Goal: Transaction & Acquisition: Register for event/course

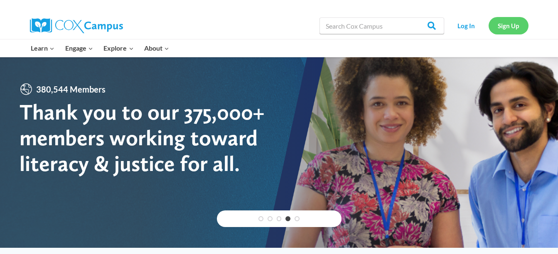
click at [507, 23] on link "Sign Up" at bounding box center [509, 25] width 40 height 17
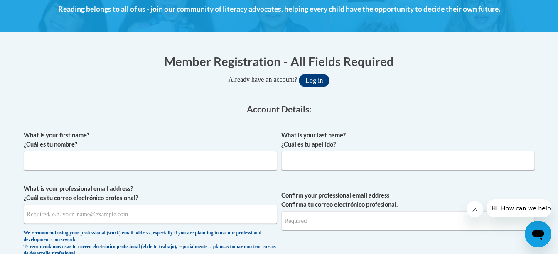
scroll to position [126, 0]
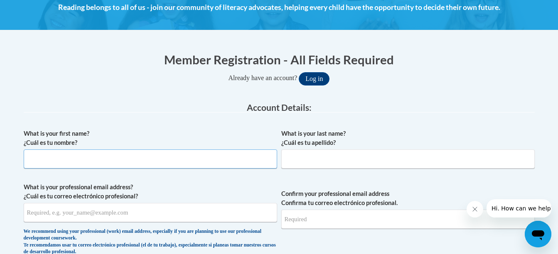
click at [207, 160] on input "What is your first name? ¿Cuál es tu nombre?" at bounding box center [150, 159] width 253 height 19
type input "Jocelyn"
type input "McCrae"
type input "[EMAIL_ADDRESS][DOMAIN_NAME]"
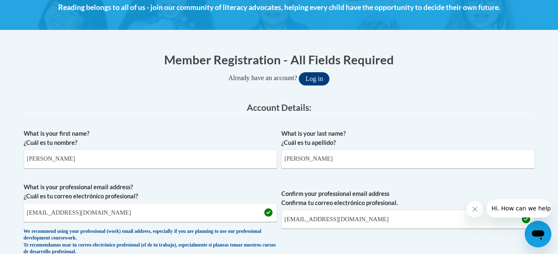
click at [24, 233] on div "We recommend using your professional (work) email address, especially if you ar…" at bounding box center [150, 242] width 253 height 27
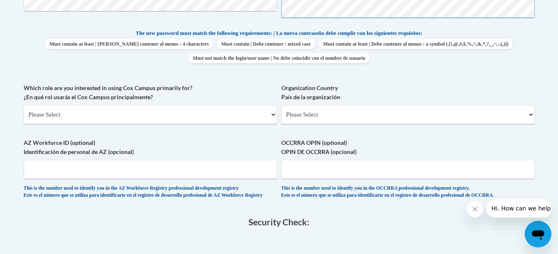
scroll to position [428, 0]
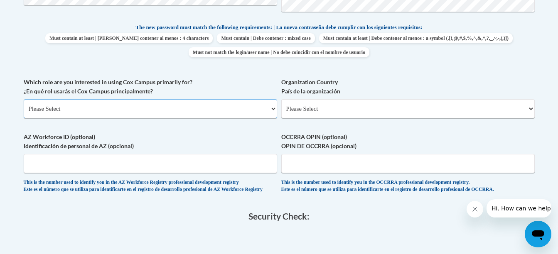
click at [236, 109] on select "Please Select College/University | Colegio/Universidad Community/Nonprofit Part…" at bounding box center [150, 108] width 253 height 19
click at [24, 99] on select "Please Select College/University | Colegio/Universidad Community/Nonprofit Part…" at bounding box center [150, 108] width 253 height 19
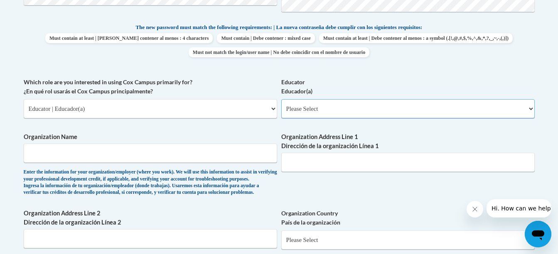
click at [315, 103] on select "Please Select Early Learning/Daycare Teacher/Family Home Care Provider | Maestr…" at bounding box center [407, 108] width 253 height 19
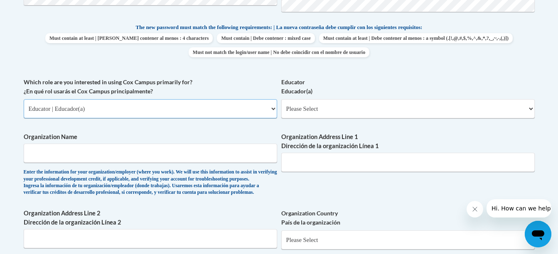
click at [200, 108] on select "Please Select College/University | Colegio/Universidad Community/Nonprofit Part…" at bounding box center [150, 108] width 253 height 19
select select "5a18ea06-2b54-4451-96f2-d152daf9eac5"
click at [24, 99] on select "Please Select College/University | Colegio/Universidad Community/Nonprofit Part…" at bounding box center [150, 108] width 253 height 19
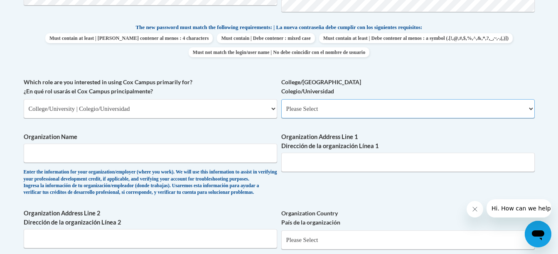
click at [311, 104] on select "Please Select College/University Staff | Empleado universitario College/Univers…" at bounding box center [407, 108] width 253 height 19
select select "99b32b07-cffc-426c-8bf6-0cd77760d84b"
click at [281, 99] on select "Please Select College/University Staff | Empleado universitario College/Univers…" at bounding box center [407, 108] width 253 height 19
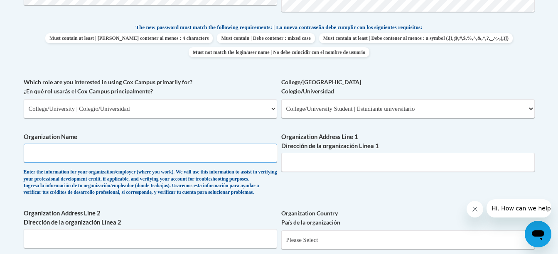
click at [197, 157] on input "Organization Name" at bounding box center [150, 153] width 253 height 19
type input "Virginia Commonwealth University"
click at [370, 162] on input "Organization Address Line 1 Dirección de la organización Línea 1" at bounding box center [407, 162] width 253 height 19
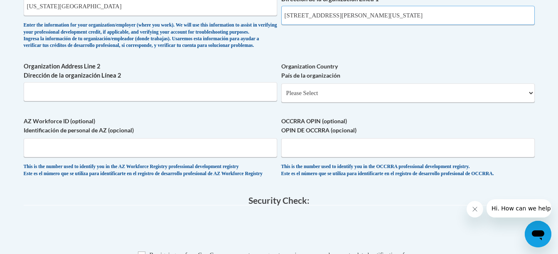
scroll to position [582, 0]
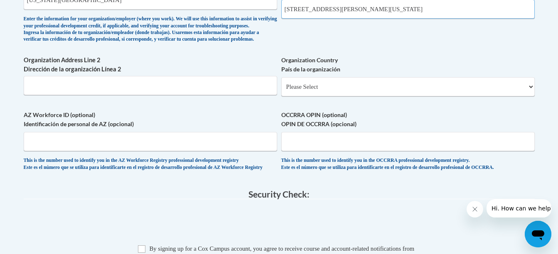
type input "912 W. Franklin Street Richmond Virginia 23284"
click at [403, 96] on select "Please Select United States | Estados Unidos Outside of the United States | Fue…" at bounding box center [407, 86] width 253 height 19
select select "ad49bcad-a171-4b2e-b99c-48b446064914"
click at [281, 91] on select "Please Select United States | Estados Unidos Outside of the United States | Fue…" at bounding box center [407, 86] width 253 height 19
select select
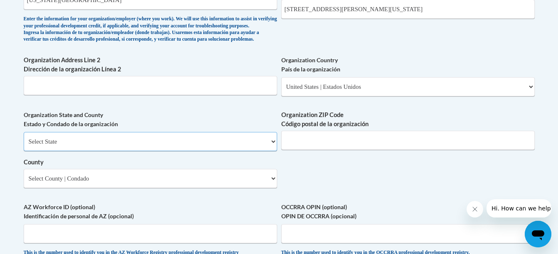
click at [221, 151] on select "Select State Alabama Alaska Arizona Arkansas California Colorado Connecticut De…" at bounding box center [150, 141] width 253 height 19
select select "[US_STATE]"
click at [24, 146] on select "Select State Alabama Alaska Arizona Arkansas California Colorado Connecticut De…" at bounding box center [150, 141] width 253 height 19
click at [339, 150] on input "Organization ZIP Code Código postal de la organización" at bounding box center [407, 140] width 253 height 19
type input "23284"
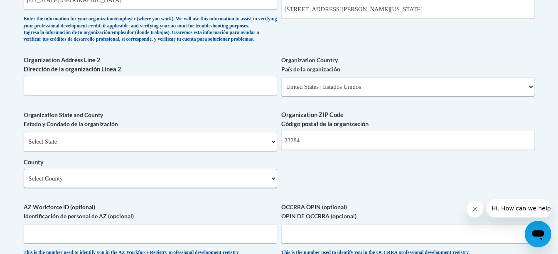
click at [199, 188] on select "Select County Accomack Albemarle Alexandria Alleghany Amelia Amherst Appomattox…" at bounding box center [150, 178] width 253 height 19
select select "Richmond"
click at [24, 183] on select "Select County Accomack Albemarle Alexandria Alleghany Amelia Amherst Appomattox…" at bounding box center [150, 178] width 253 height 19
click at [461, 12] on input "912 W. Franklin Street Richmond Virginia 23284" at bounding box center [407, 9] width 253 height 19
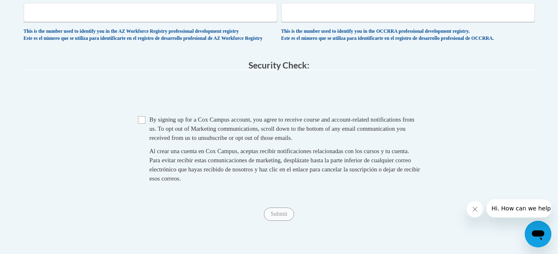
scroll to position [809, 0]
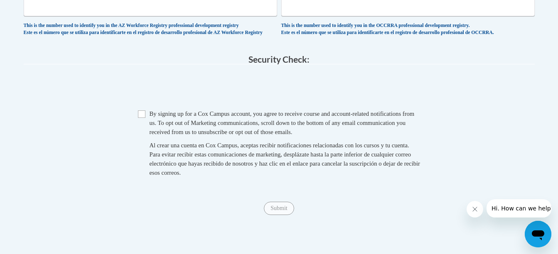
type input "912 W. Franklin Street"
click at [143, 118] on input "Checkbox" at bounding box center [141, 114] width 7 height 7
checkbox input "true"
click at [281, 215] on input "Submit" at bounding box center [279, 208] width 30 height 13
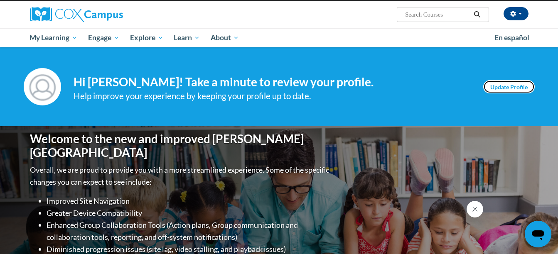
click at [515, 91] on link "Update Profile" at bounding box center [509, 86] width 52 height 13
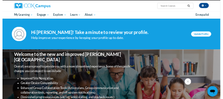
scroll to position [61, 0]
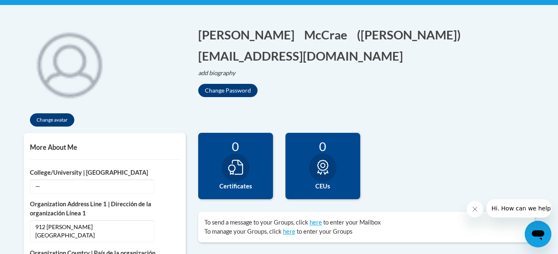
scroll to position [180, 0]
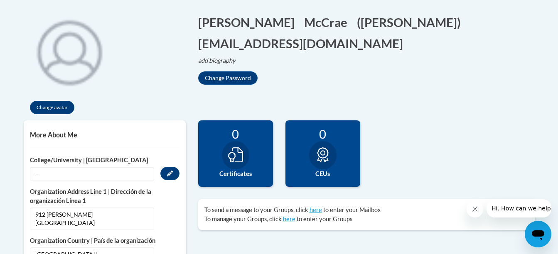
click at [82, 168] on span "—" at bounding box center [92, 174] width 124 height 14
click at [165, 176] on button "Edit" at bounding box center [169, 173] width 19 height 13
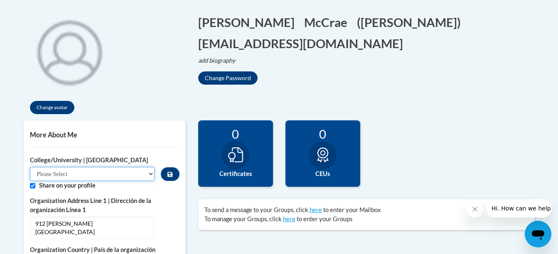
click at [130, 171] on select "Please Select College/University Staff | Empleado universitario College/Univers…" at bounding box center [92, 174] width 125 height 14
select select "99b32b07-cffc-426c-8bf6-0cd77760d84b"
click at [30, 167] on select "Please Select College/University Staff | Empleado universitario College/Univers…" at bounding box center [92, 174] width 125 height 14
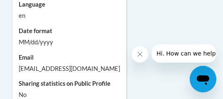
scroll to position [886, 0]
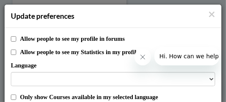
click at [143, 55] on icon "Close message from company" at bounding box center [142, 56] width 4 height 4
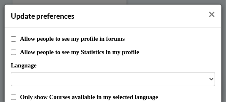
click at [210, 12] on icon "Close" at bounding box center [211, 14] width 5 height 5
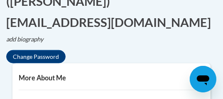
scroll to position [69, 0]
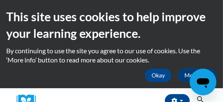
click at [206, 4] on div "This site uses cookies to help improve your learning experience. By continuing …" at bounding box center [111, 44] width 223 height 88
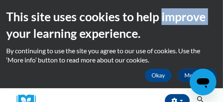
click at [206, 4] on div "This site uses cookies to help improve your learning experience. By continuing …" at bounding box center [111, 44] width 223 height 88
click at [219, 9] on div "This site uses cookies to help improve your learning experience. By continuing …" at bounding box center [111, 45] width 223 height 74
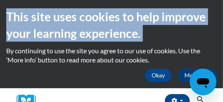
click at [219, 9] on div "This site uses cookies to help improve your learning experience. By continuing …" at bounding box center [111, 45] width 223 height 74
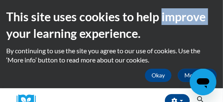
click at [219, 9] on div "This site uses cookies to help improve your learning experience. By continuing …" at bounding box center [111, 45] width 223 height 74
click at [222, 7] on div "This site uses cookies to help improve your learning experience. By continuing …" at bounding box center [111, 44] width 223 height 88
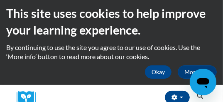
scroll to position [1, 0]
